Goal: Task Accomplishment & Management: Use online tool/utility

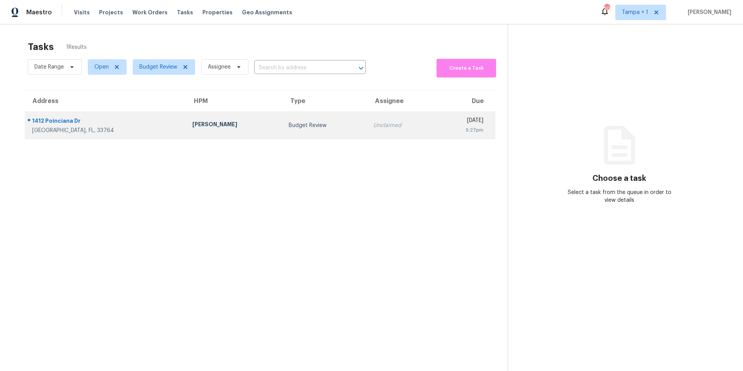
click at [192, 125] on div "[PERSON_NAME]" at bounding box center [234, 125] width 84 height 10
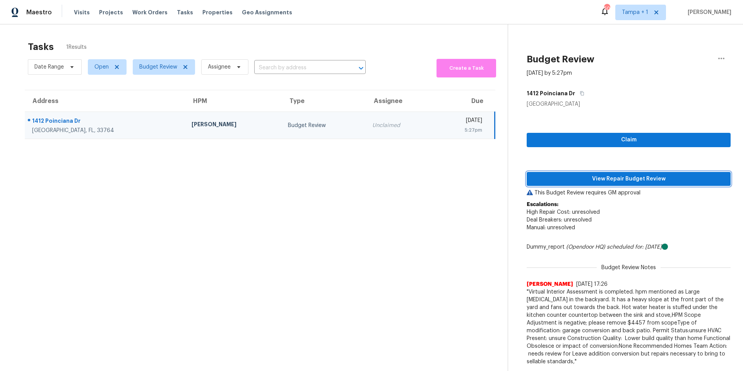
drag, startPoint x: 668, startPoint y: 178, endPoint x: 561, endPoint y: 182, distance: 106.8
click at [668, 178] on span "View Repair Budget Review" at bounding box center [628, 179] width 191 height 10
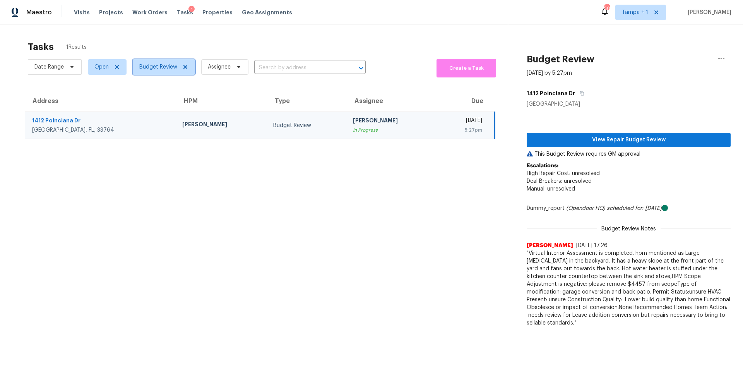
click at [167, 65] on span "Budget Review" at bounding box center [158, 67] width 38 height 8
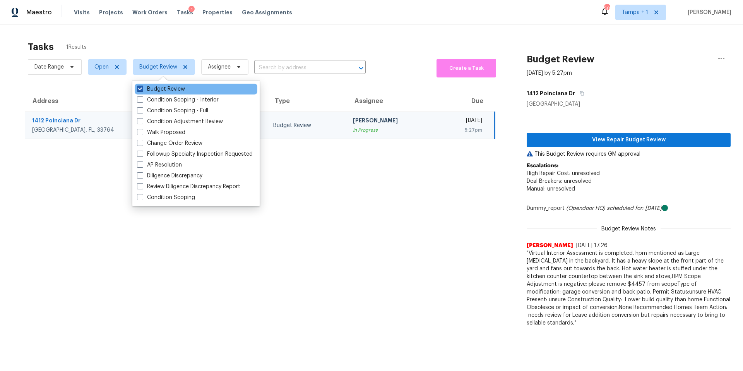
click at [159, 92] on label "Budget Review" at bounding box center [161, 89] width 48 height 8
click at [142, 90] on input "Budget Review" at bounding box center [139, 87] width 5 height 5
checkbox input "false"
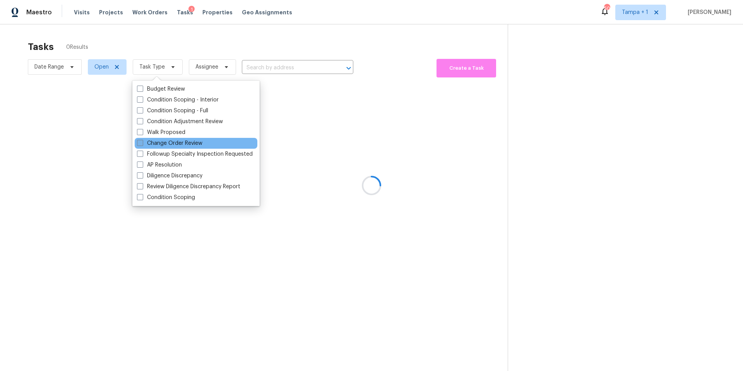
click at [150, 141] on label "Change Order Review" at bounding box center [169, 143] width 65 height 8
click at [142, 141] on input "Change Order Review" at bounding box center [139, 141] width 5 height 5
checkbox input "true"
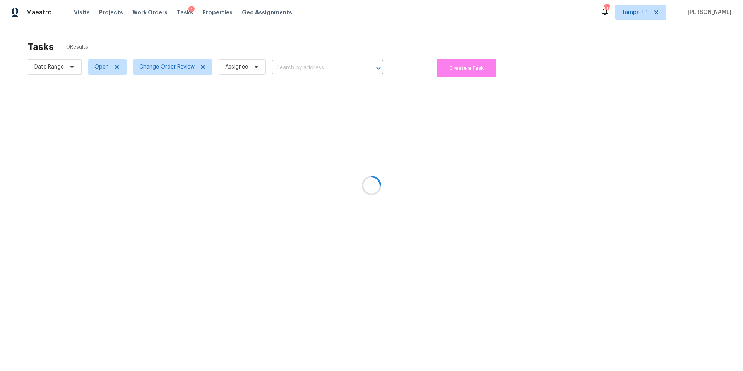
click at [305, 28] on div at bounding box center [371, 185] width 743 height 371
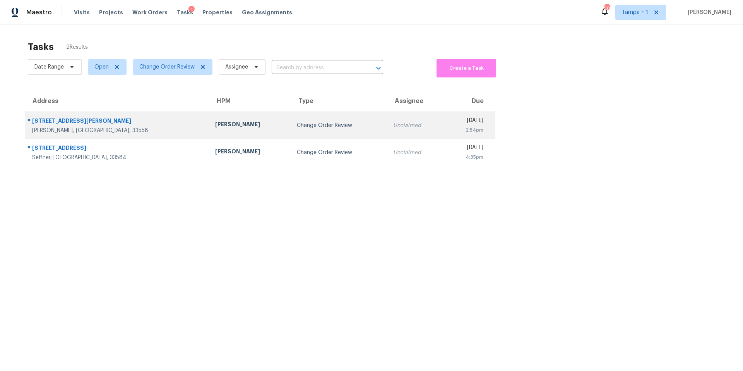
click at [209, 120] on td "[PERSON_NAME]" at bounding box center [249, 125] width 81 height 27
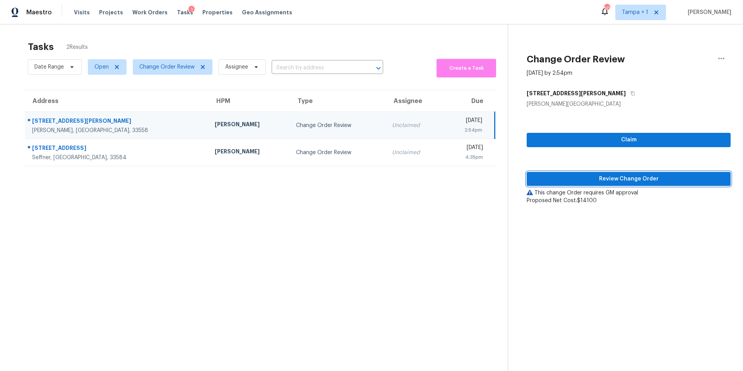
click at [552, 181] on span "Review Change Order" at bounding box center [628, 179] width 191 height 10
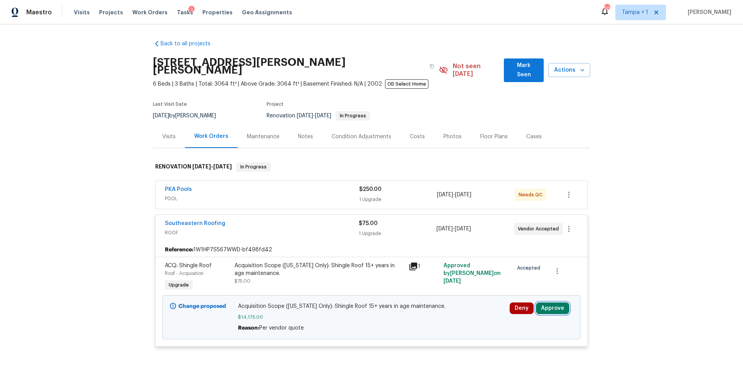
click at [547, 302] on button "Approve" at bounding box center [552, 308] width 33 height 12
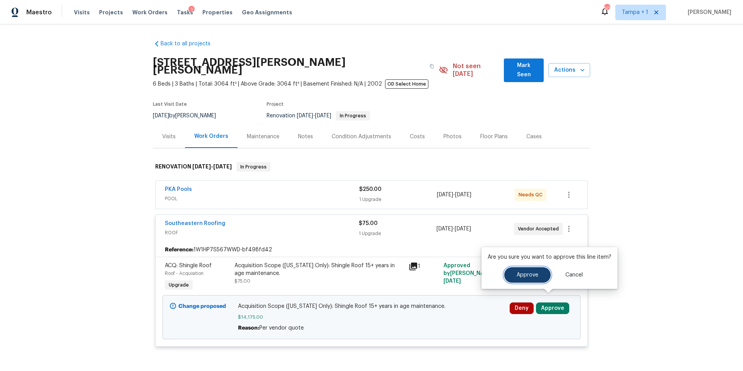
click at [519, 278] on button "Approve" at bounding box center [527, 274] width 46 height 15
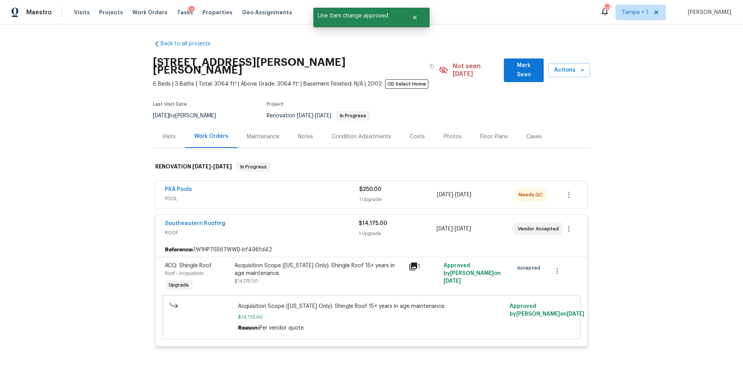
click at [265, 200] on div "PKA Pools POOL $250.00 1 Upgrade [DATE] - [DATE] Needs QC" at bounding box center [371, 195] width 432 height 28
click at [273, 195] on span "POOL" at bounding box center [262, 199] width 194 height 8
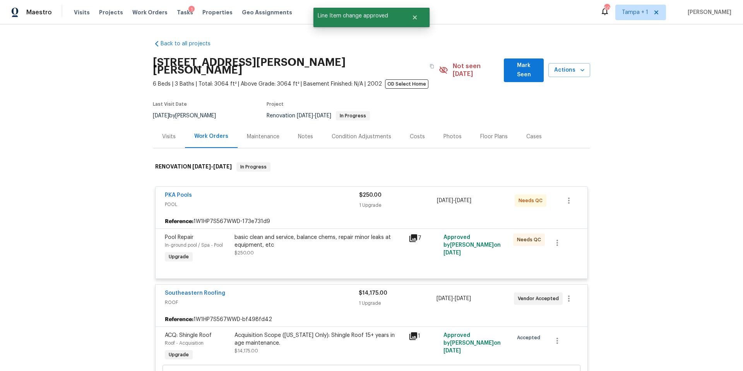
click at [367, 240] on div "basic clean and service, balance chems, repair minor leaks at equipment, etc" at bounding box center [318, 240] width 169 height 15
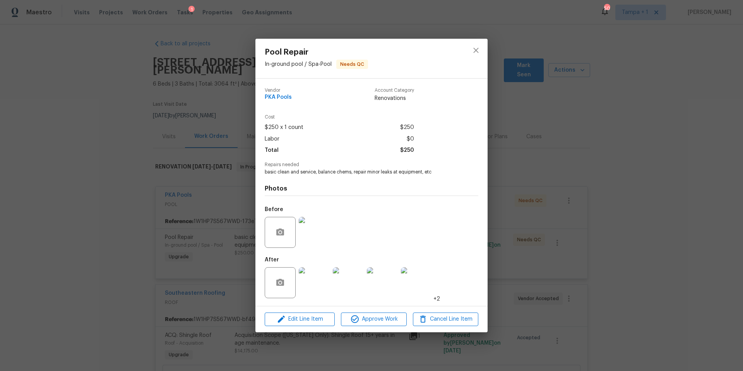
click at [305, 293] on img at bounding box center [314, 282] width 31 height 31
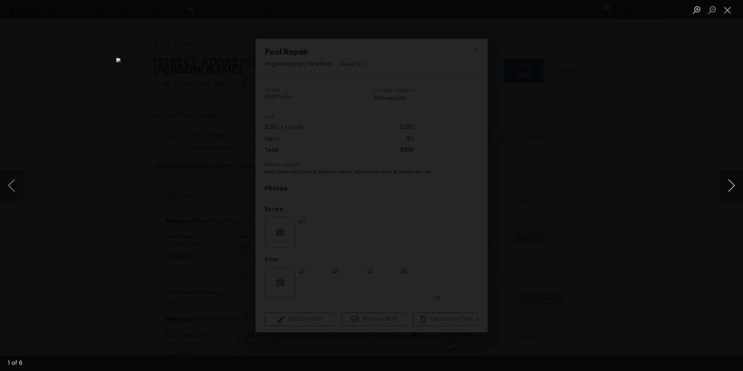
click at [727, 191] on button "Next image" at bounding box center [730, 185] width 23 height 31
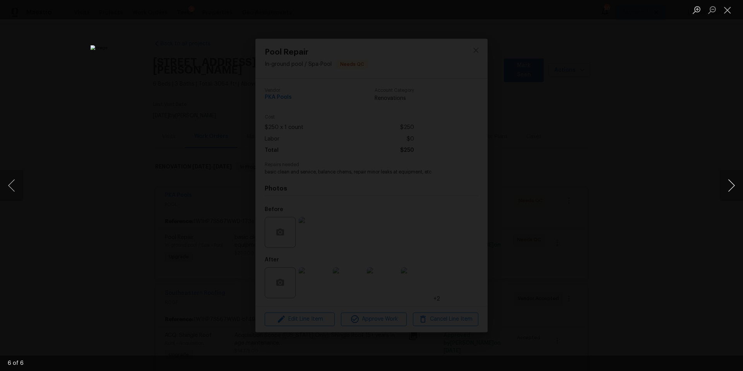
click at [727, 191] on button "Next image" at bounding box center [730, 185] width 23 height 31
click at [731, 10] on button "Close lightbox" at bounding box center [726, 10] width 15 height 14
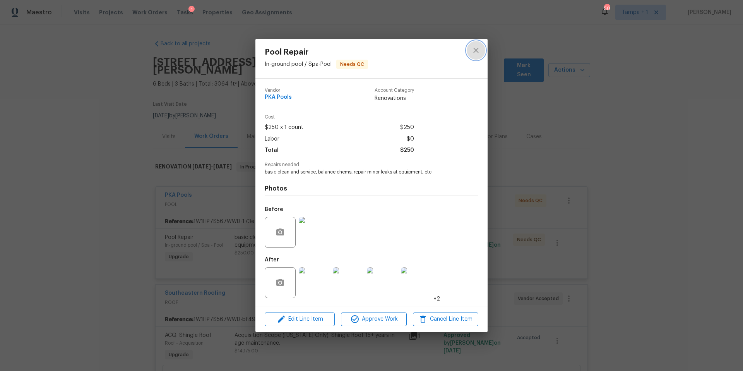
click at [481, 53] on button "close" at bounding box center [475, 50] width 19 height 19
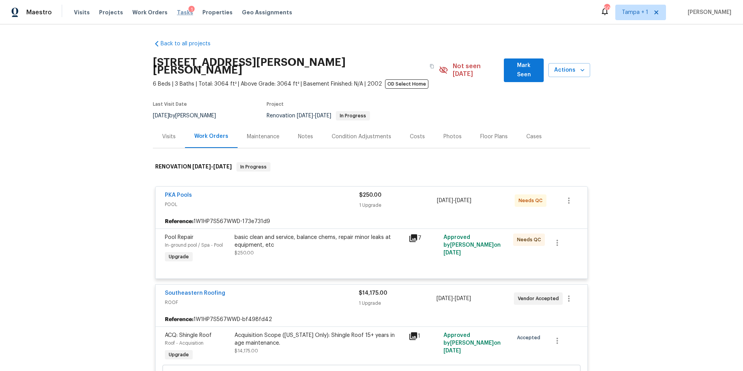
click at [177, 14] on span "Tasks" at bounding box center [185, 12] width 16 height 5
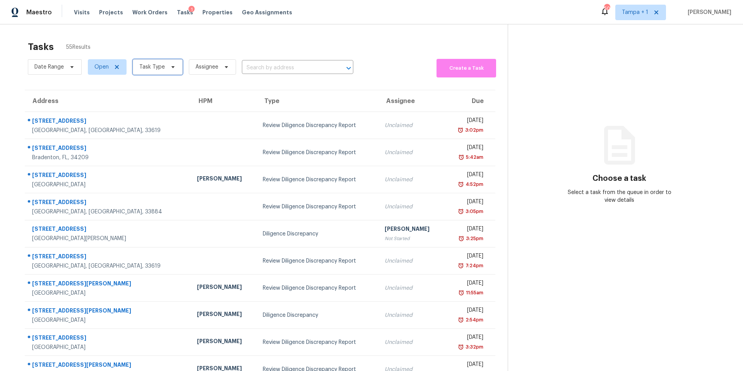
click at [145, 65] on span "Task Type" at bounding box center [152, 67] width 26 height 8
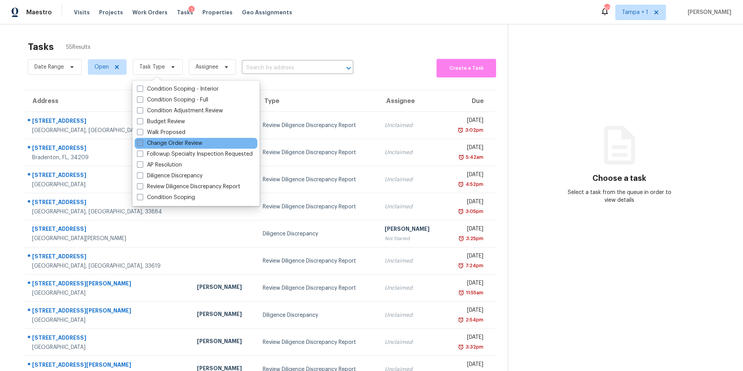
click at [158, 141] on label "Change Order Review" at bounding box center [169, 143] width 65 height 8
click at [142, 141] on input "Change Order Review" at bounding box center [139, 141] width 5 height 5
checkbox input "true"
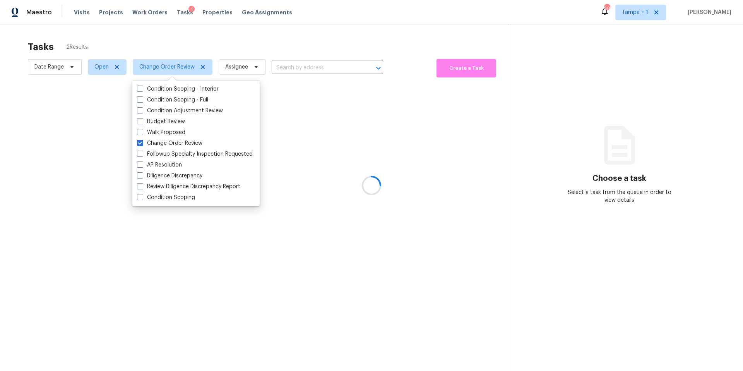
click at [246, 45] on div at bounding box center [371, 185] width 743 height 371
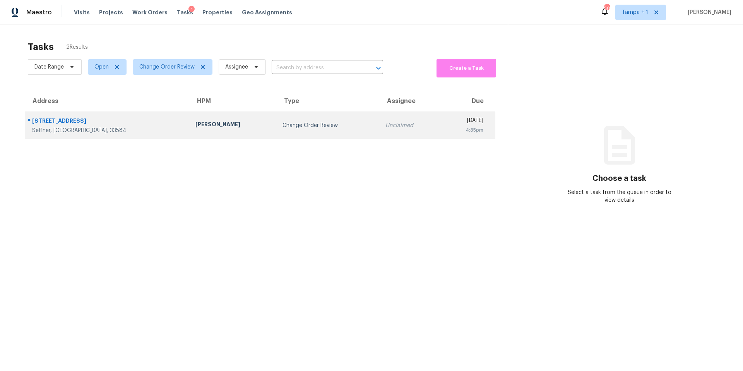
click at [282, 124] on div "Change Order Review" at bounding box center [327, 125] width 91 height 8
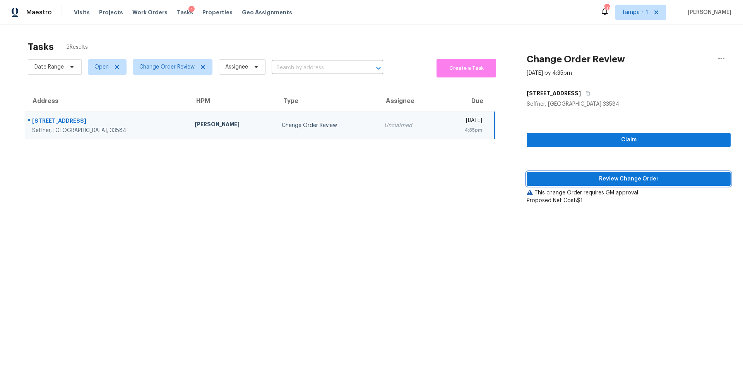
click at [557, 183] on span "Review Change Order" at bounding box center [628, 179] width 191 height 10
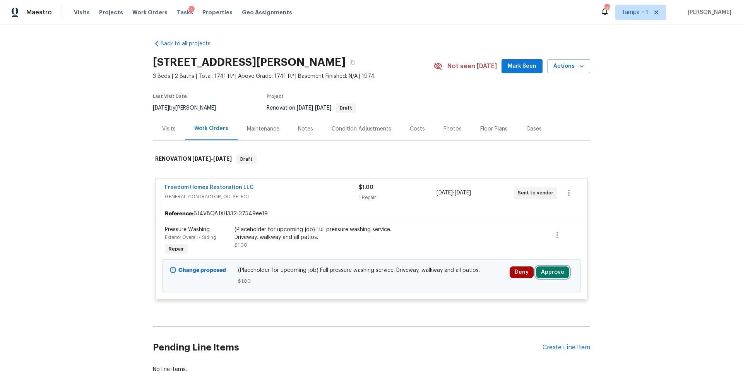
click at [544, 272] on button "Approve" at bounding box center [552, 272] width 33 height 12
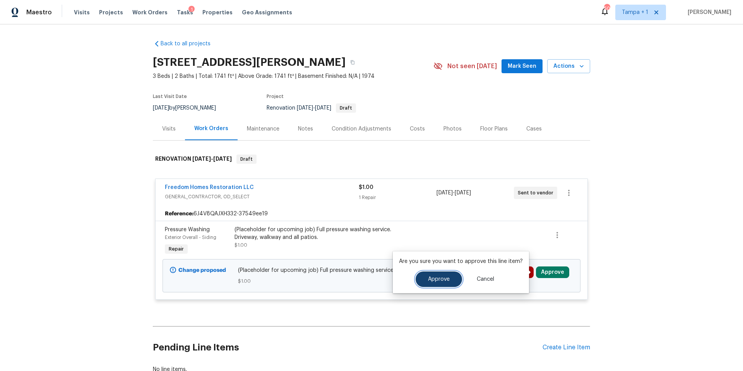
click at [441, 278] on span "Approve" at bounding box center [439, 279] width 22 height 6
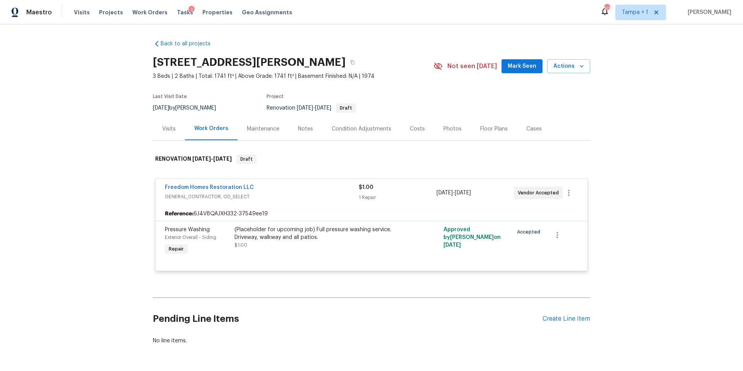
click at [168, 125] on div "Visits" at bounding box center [169, 129] width 14 height 8
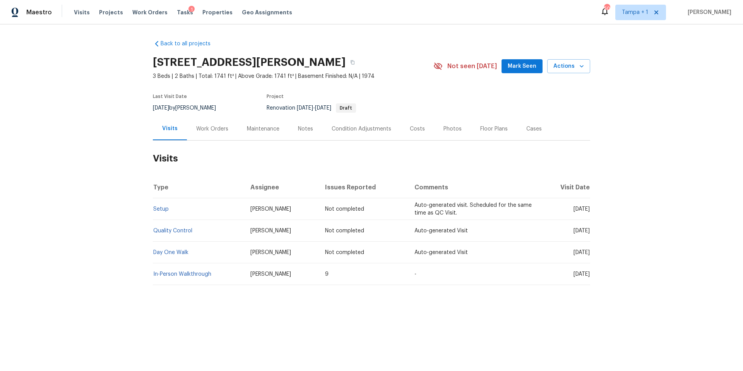
click at [178, 15] on div "Tasks 1" at bounding box center [185, 13] width 16 height 8
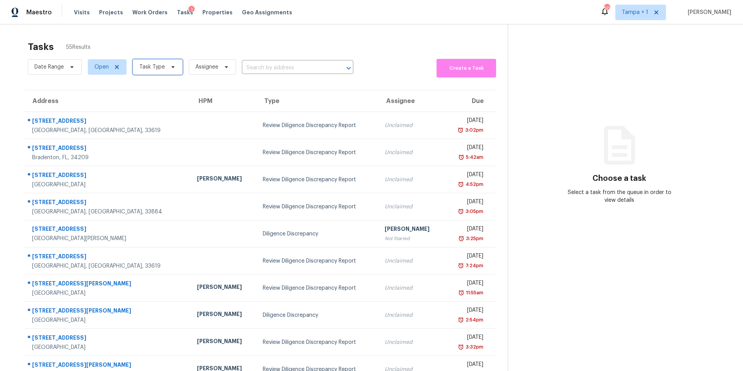
click at [155, 73] on span "Task Type" at bounding box center [158, 66] width 50 height 15
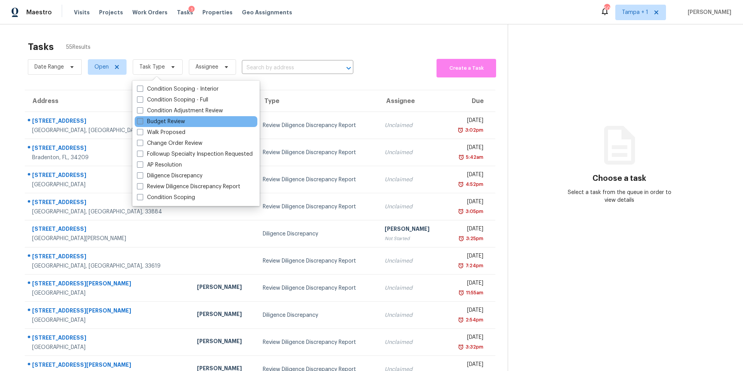
click at [160, 122] on label "Budget Review" at bounding box center [161, 122] width 48 height 8
click at [142, 122] on input "Budget Review" at bounding box center [139, 120] width 5 height 5
checkbox input "true"
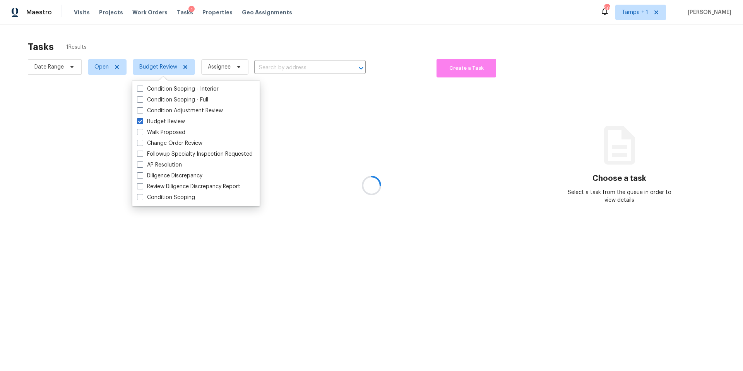
click at [251, 54] on div at bounding box center [371, 185] width 743 height 371
